Goal: Transaction & Acquisition: Purchase product/service

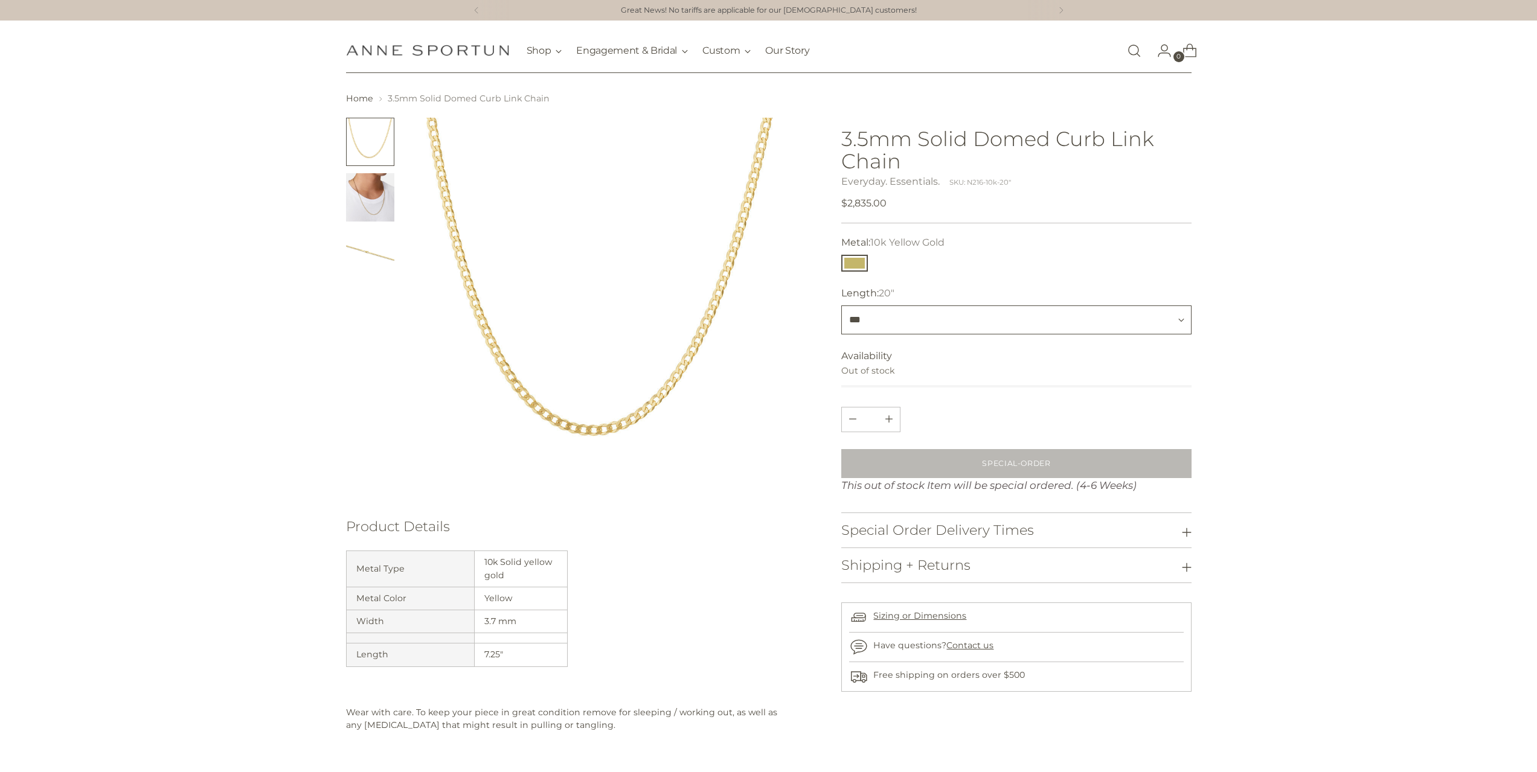
click at [886, 319] on select "*** *** ***" at bounding box center [1016, 320] width 350 height 29
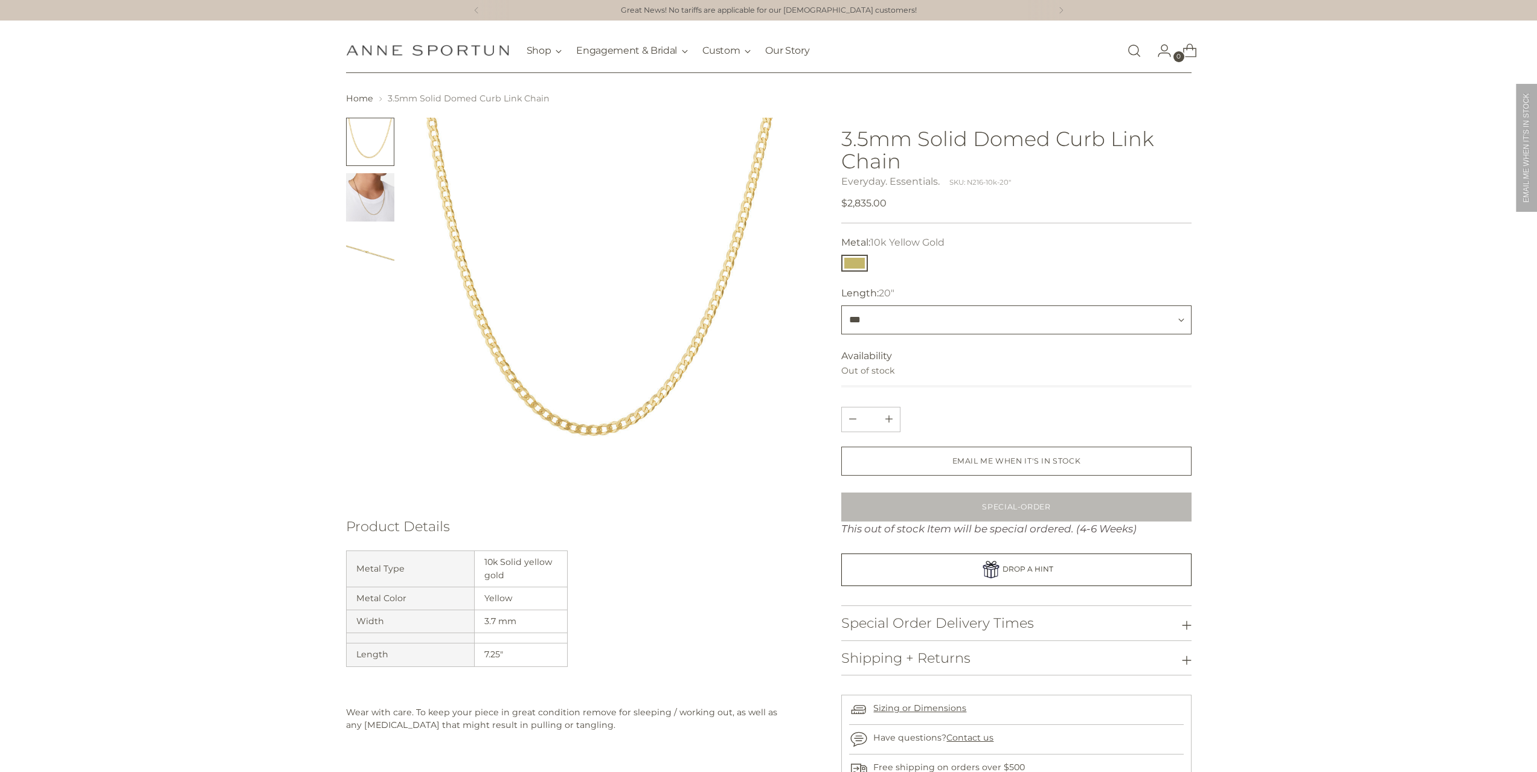
select select "***"
click at [841, 306] on select "*** *** ***" at bounding box center [1016, 320] width 350 height 29
click at [901, 317] on select "*** *** ***" at bounding box center [1016, 320] width 350 height 29
